Goal: Find specific page/section: Find specific page/section

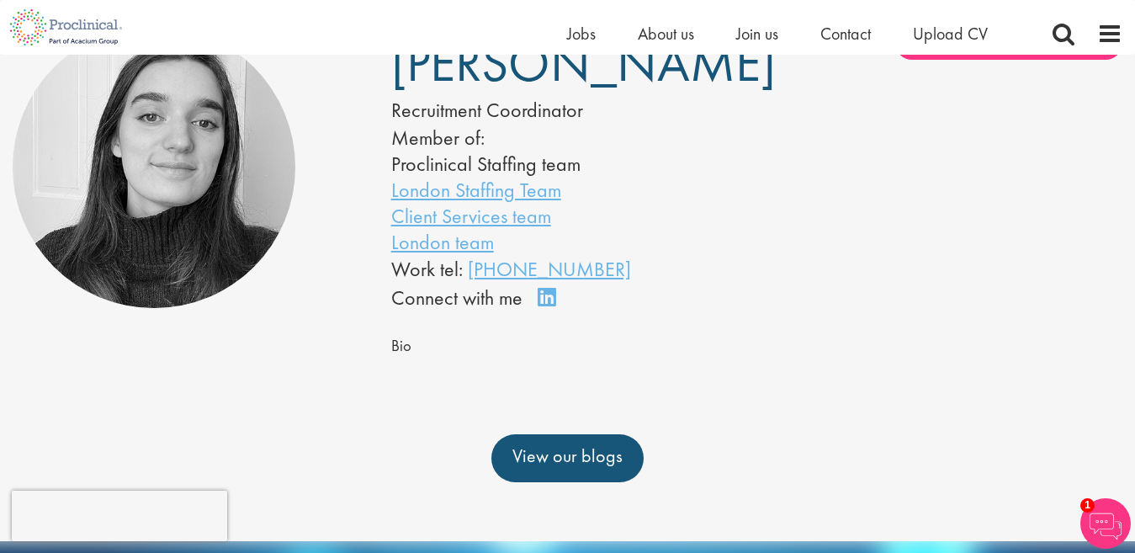
scroll to position [168, 0]
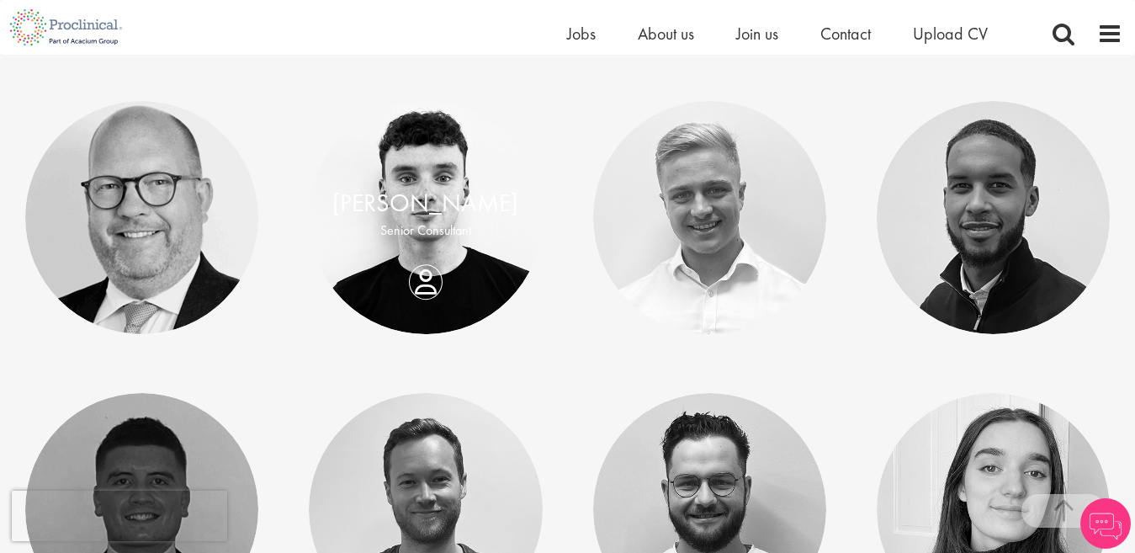
click at [514, 207] on div "[PERSON_NAME]" at bounding box center [425, 204] width 199 height 36
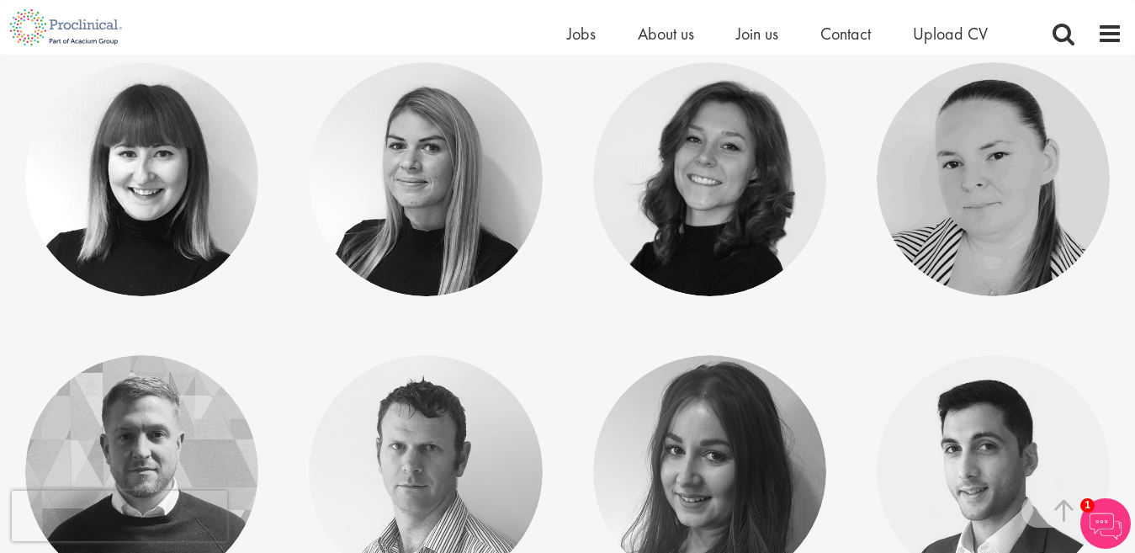
scroll to position [4711, 0]
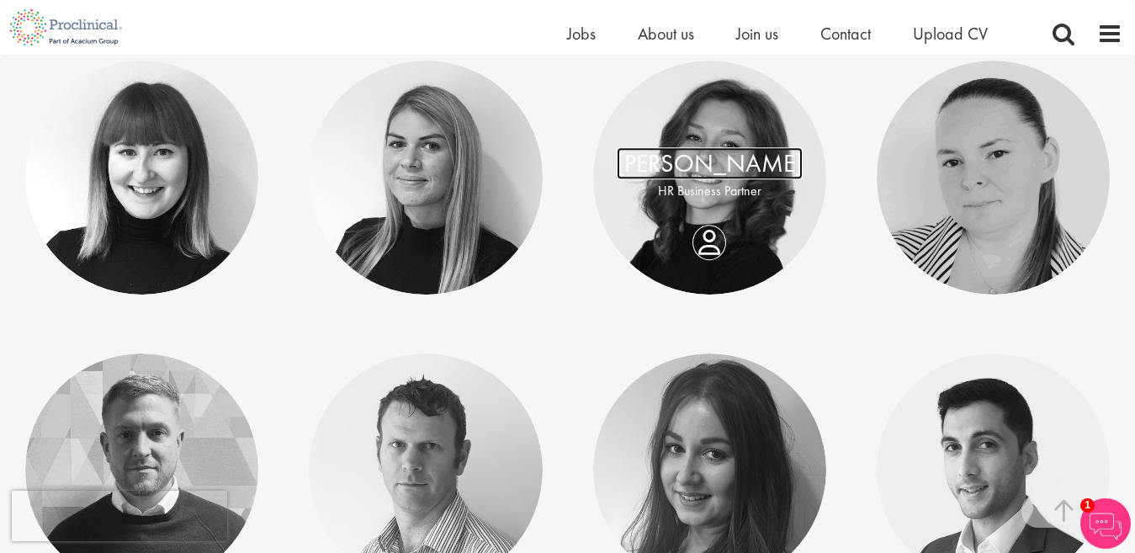
click at [729, 165] on link "[PERSON_NAME]" at bounding box center [710, 163] width 186 height 32
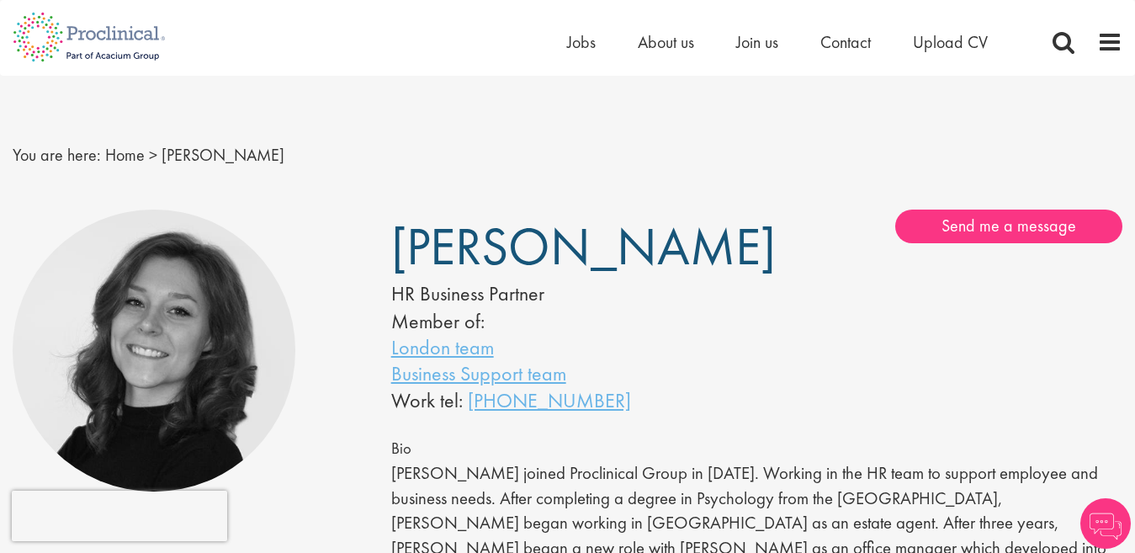
click at [513, 257] on span "[PERSON_NAME]" at bounding box center [583, 246] width 384 height 67
copy span "Winstanley"
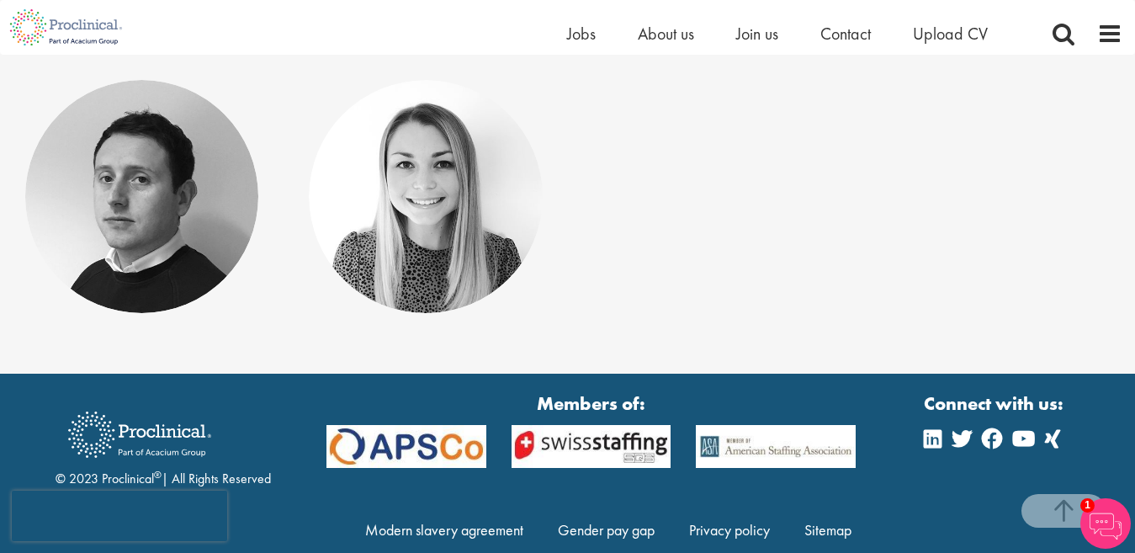
scroll to position [5283, 0]
